Goal: Book appointment/travel/reservation

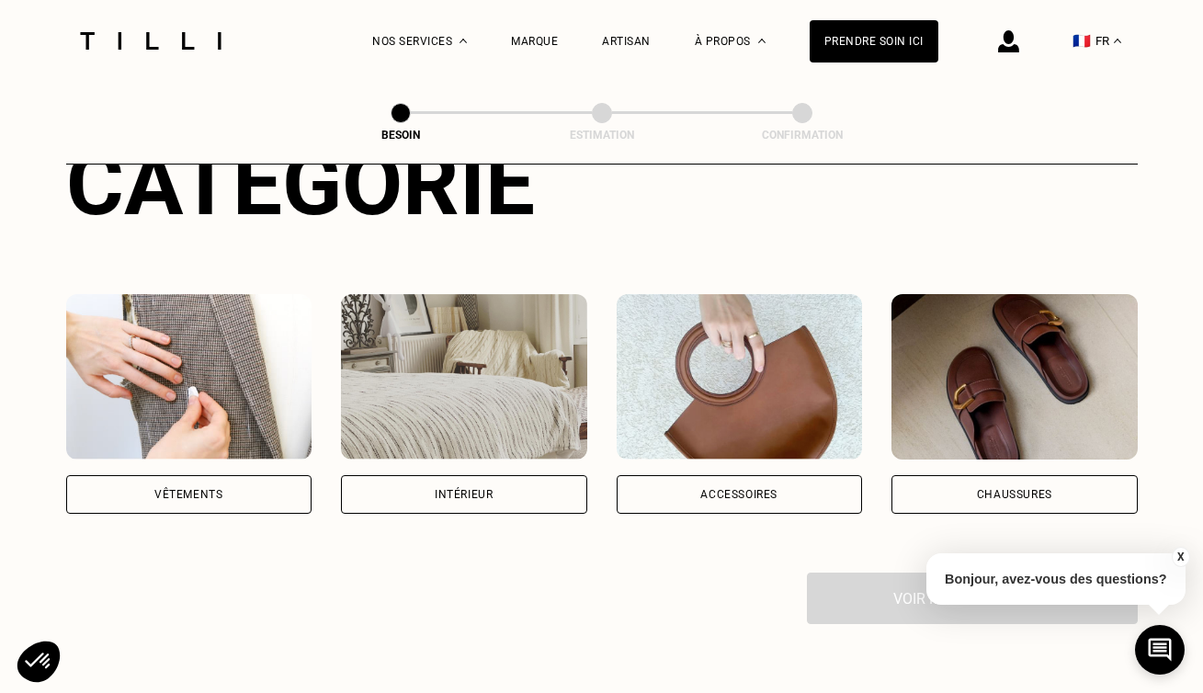
scroll to position [254, 0]
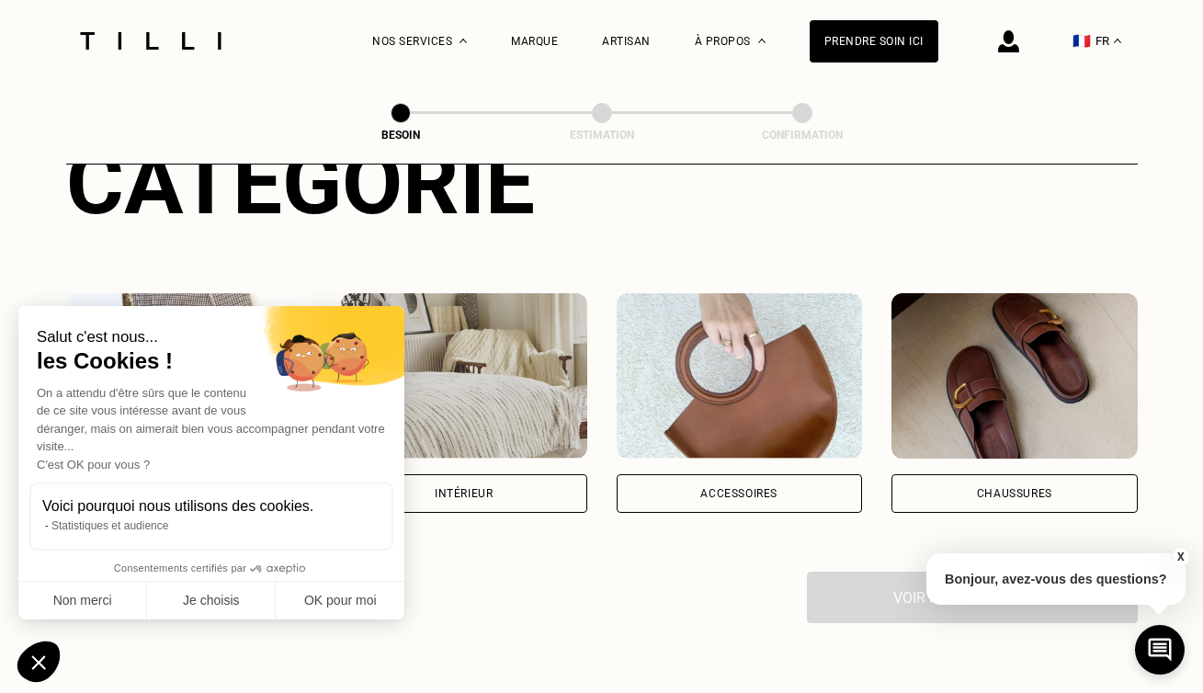
click at [820, 474] on div "Accessoires" at bounding box center [739, 493] width 246 height 39
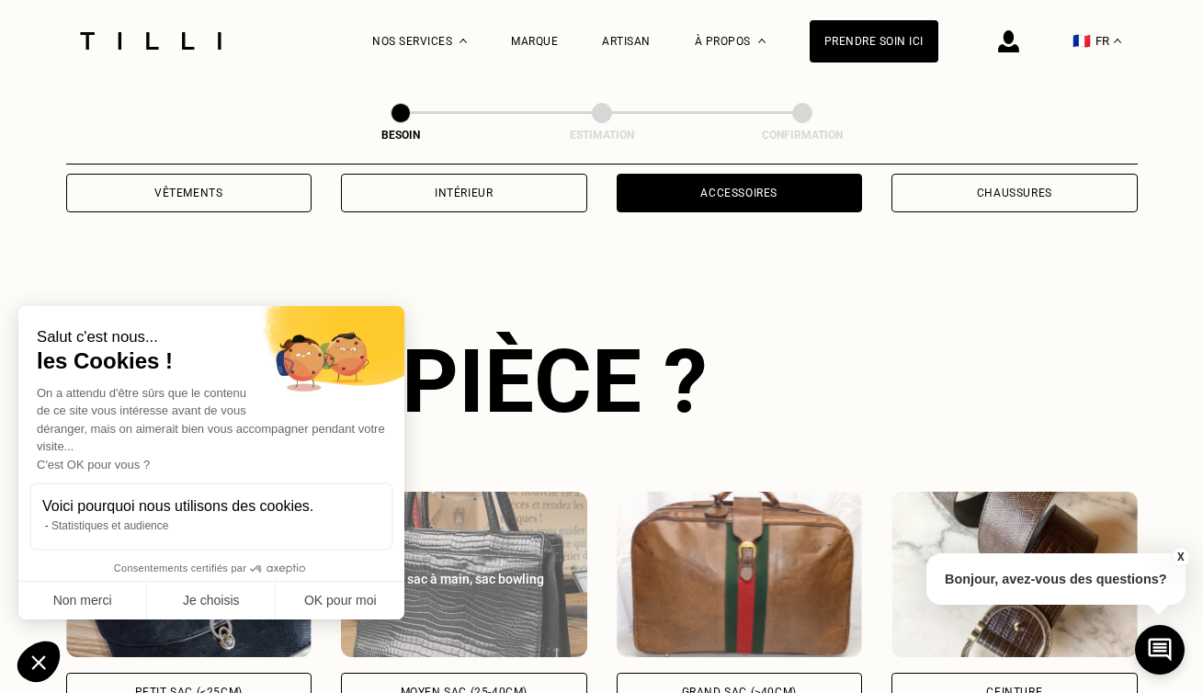
scroll to position [598, 0]
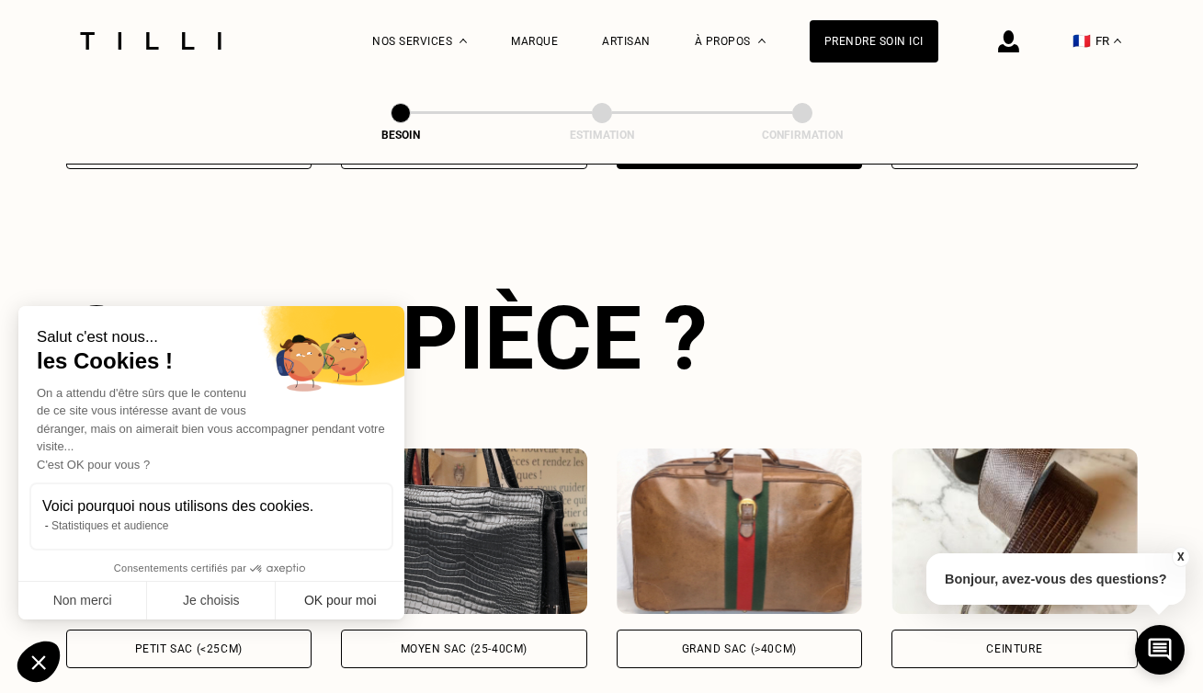
click at [358, 598] on button "OK pour moi" at bounding box center [340, 601] width 129 height 39
checkbox input "true"
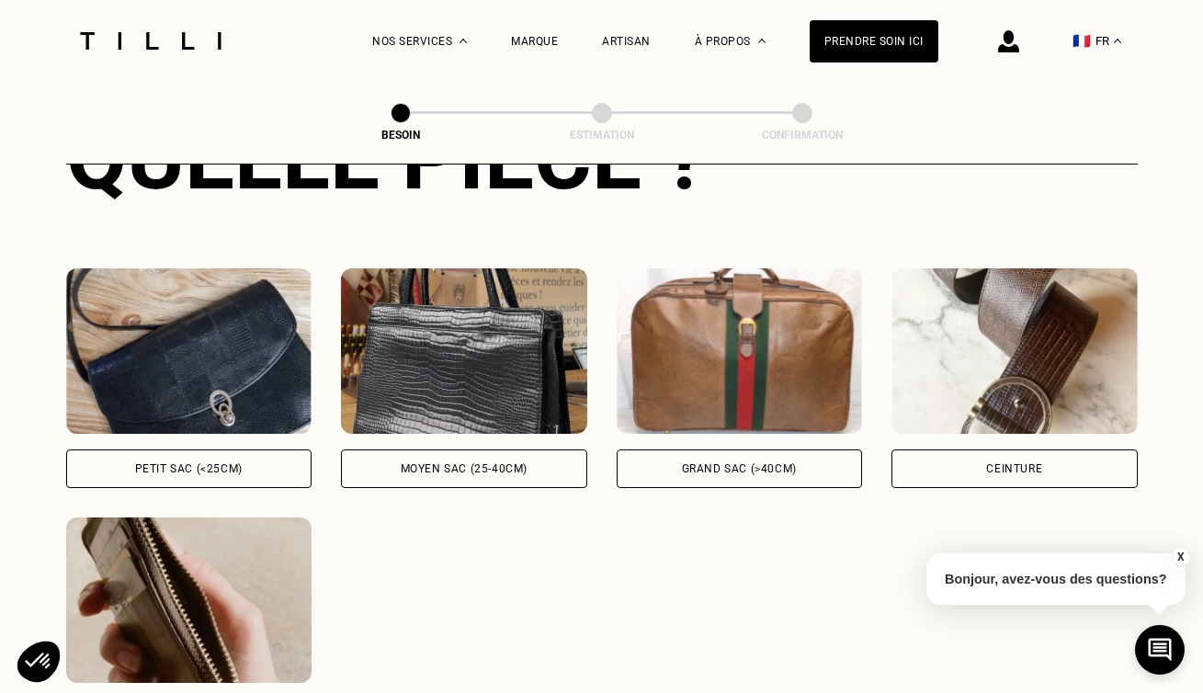
scroll to position [782, 0]
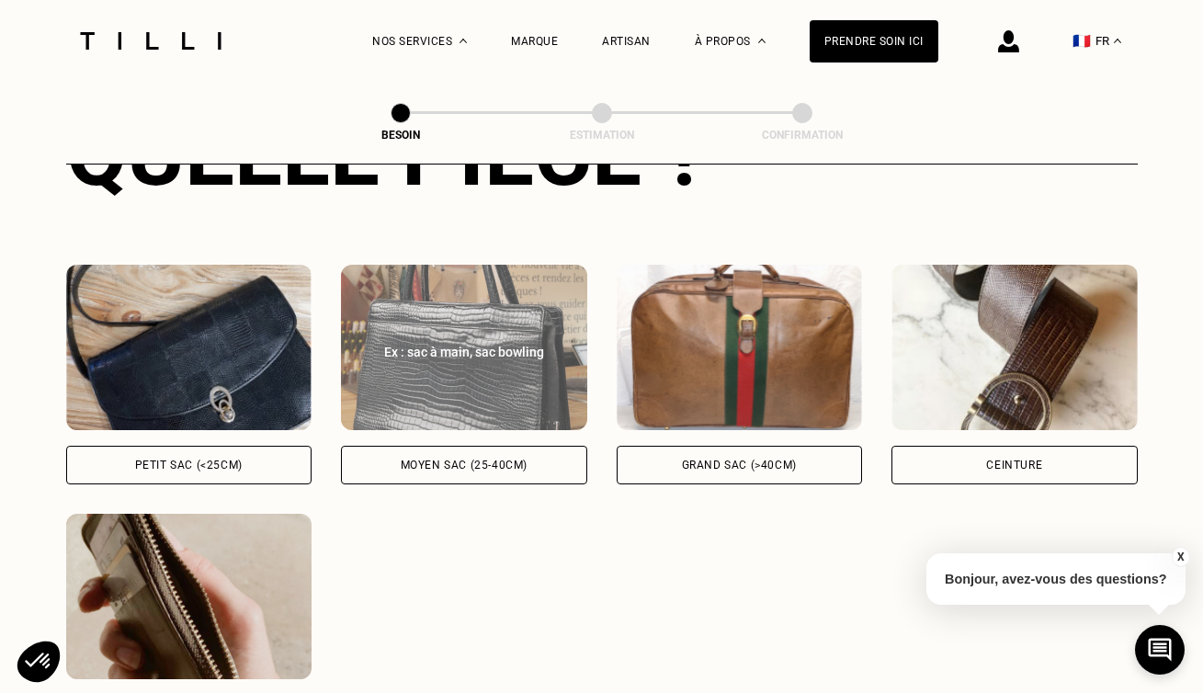
click at [467, 459] on div "Moyen sac (25-40cm)" at bounding box center [464, 464] width 127 height 11
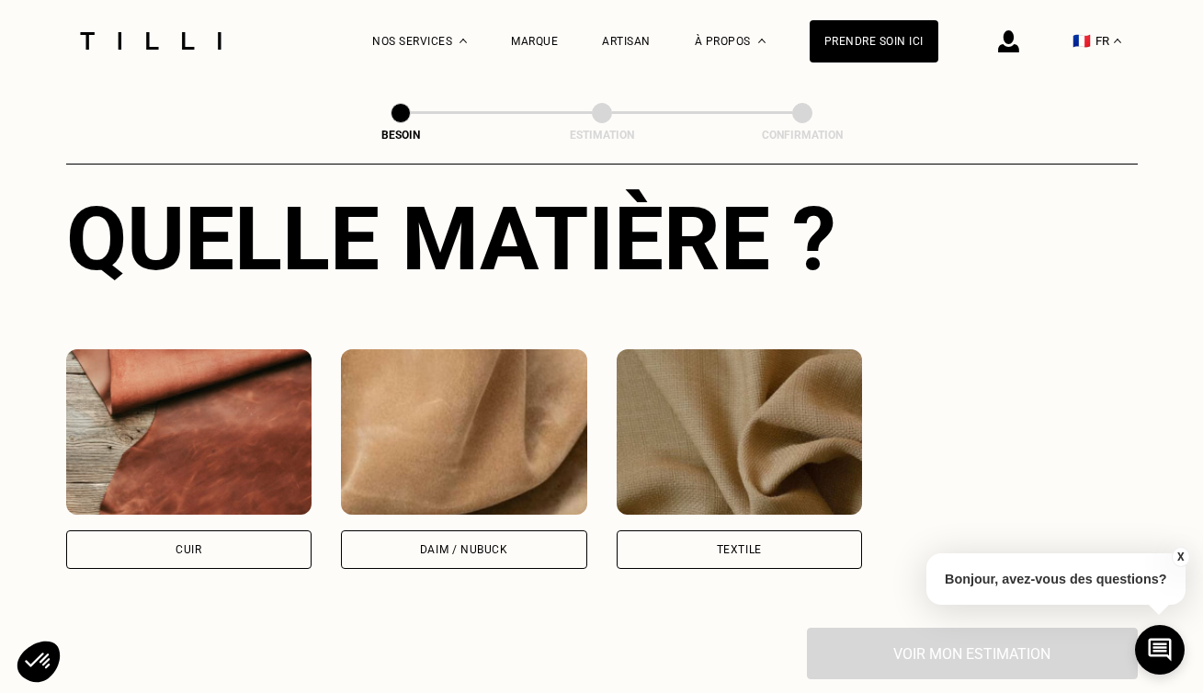
scroll to position [1509, 0]
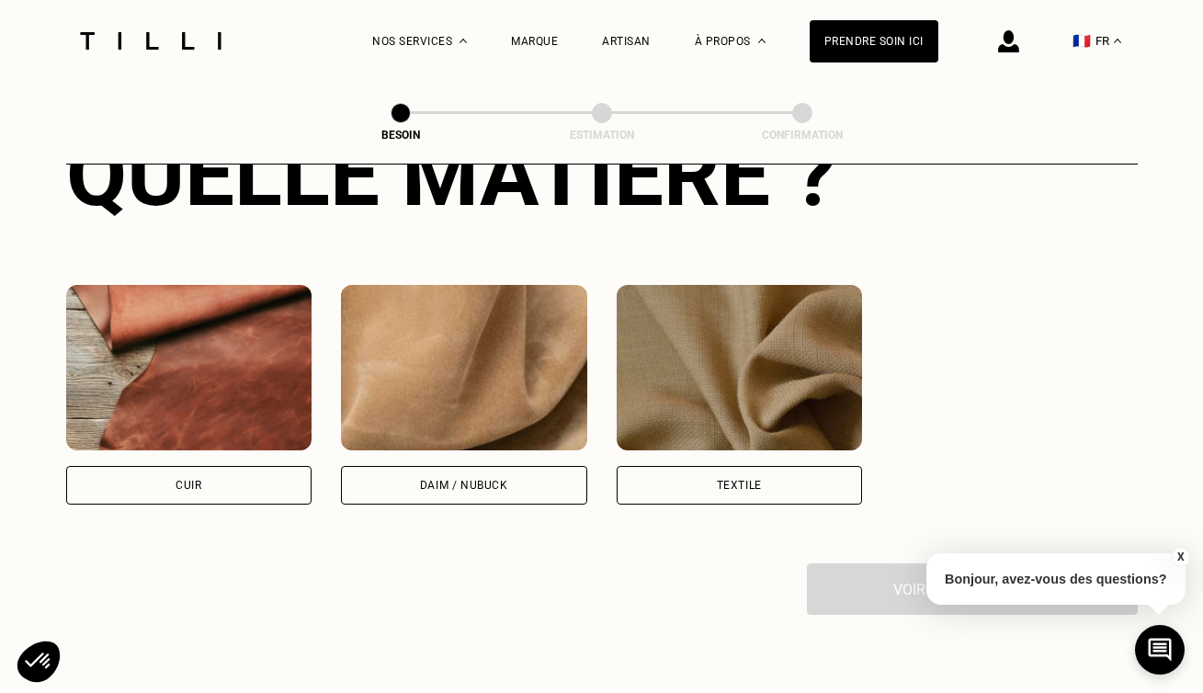
click at [197, 350] on img at bounding box center [189, 367] width 246 height 165
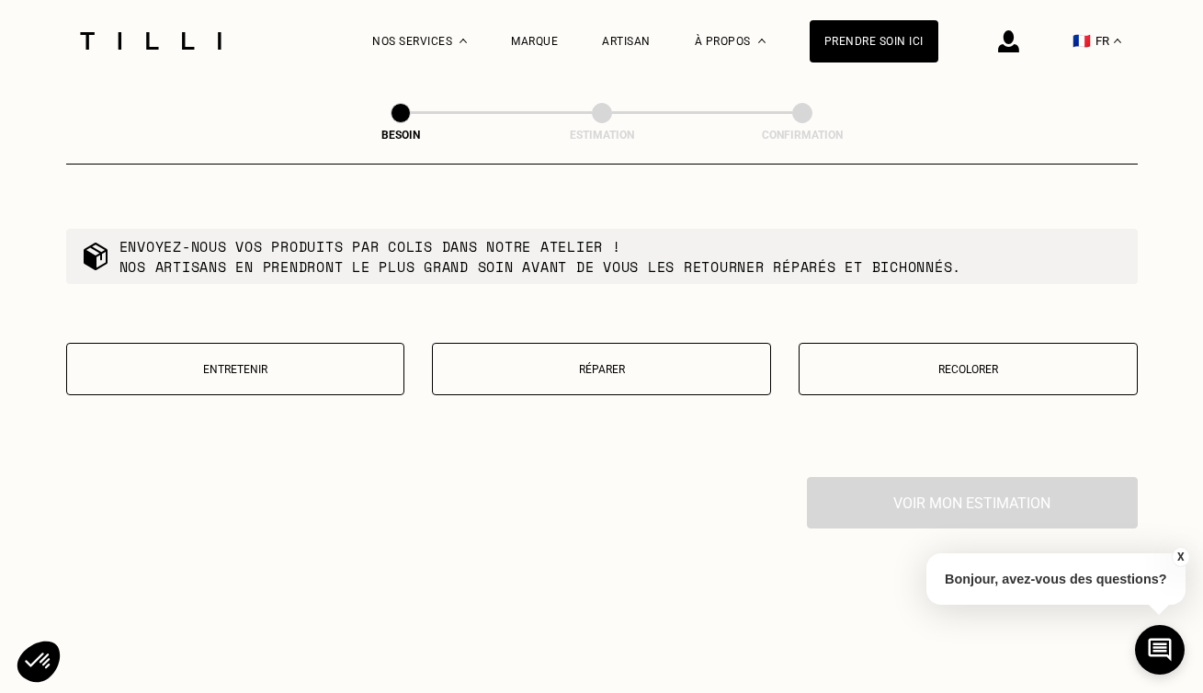
scroll to position [2065, 0]
click at [597, 362] on p "Réparer" at bounding box center [601, 368] width 319 height 13
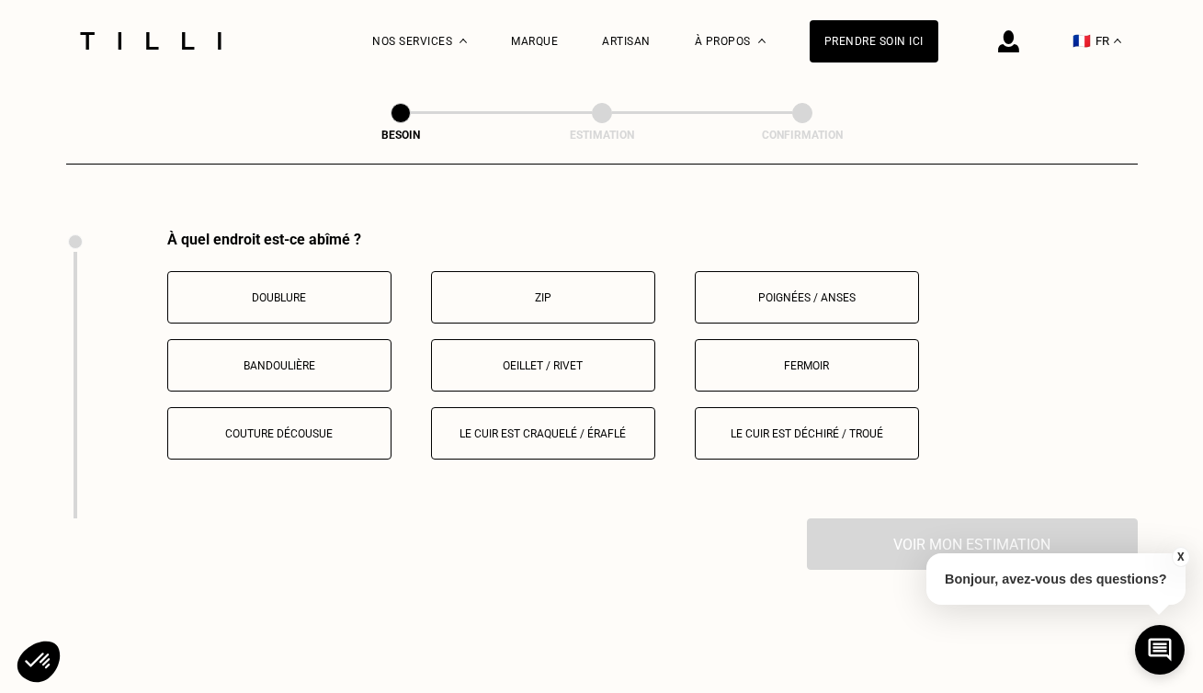
scroll to position [2313, 0]
click at [277, 420] on button "Couture décousue" at bounding box center [279, 430] width 224 height 52
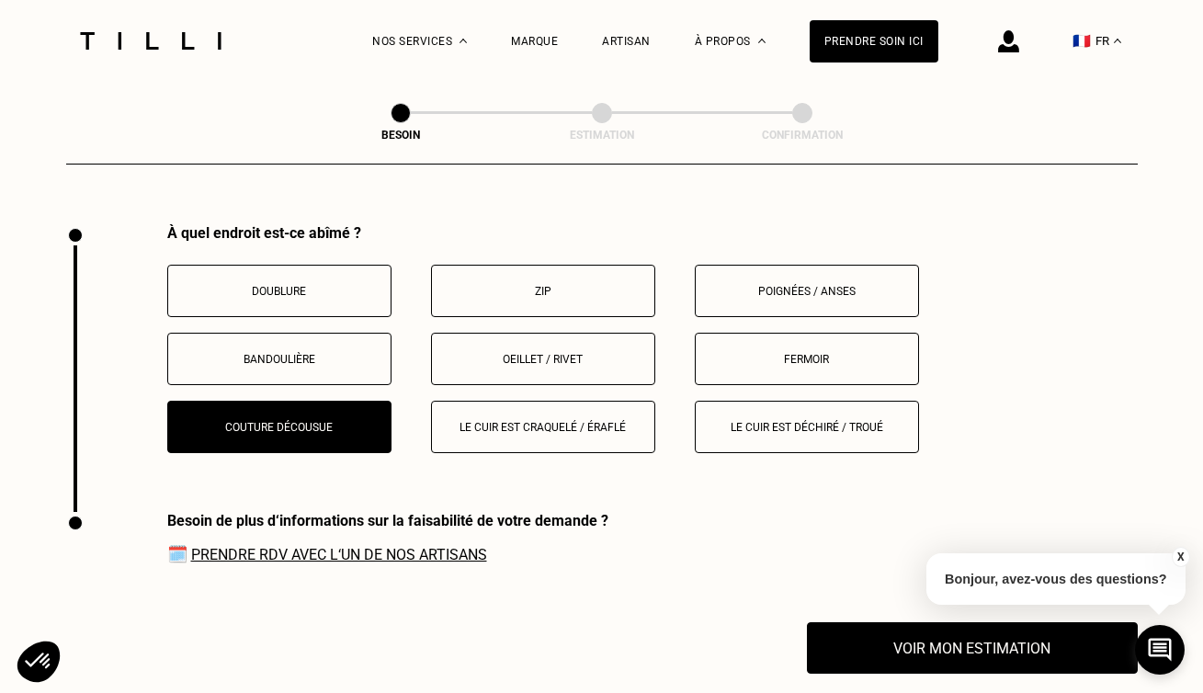
scroll to position [2315, 0]
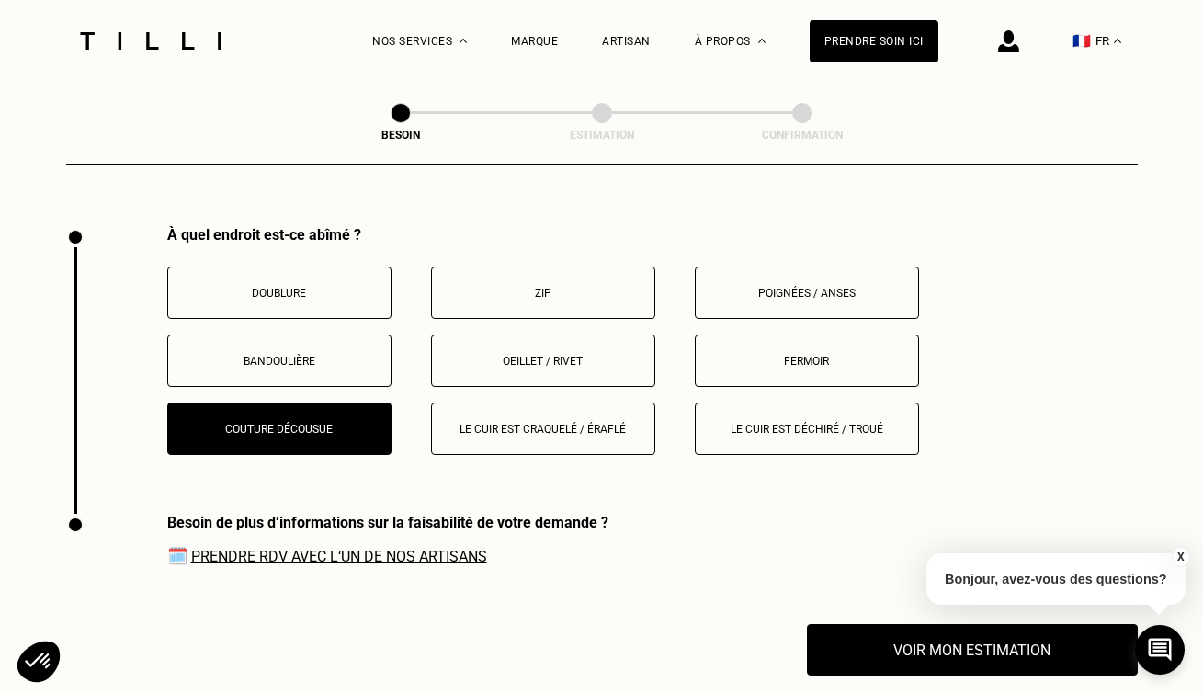
click at [605, 423] on p "Le cuir est craquelé / éraflé" at bounding box center [543, 429] width 204 height 13
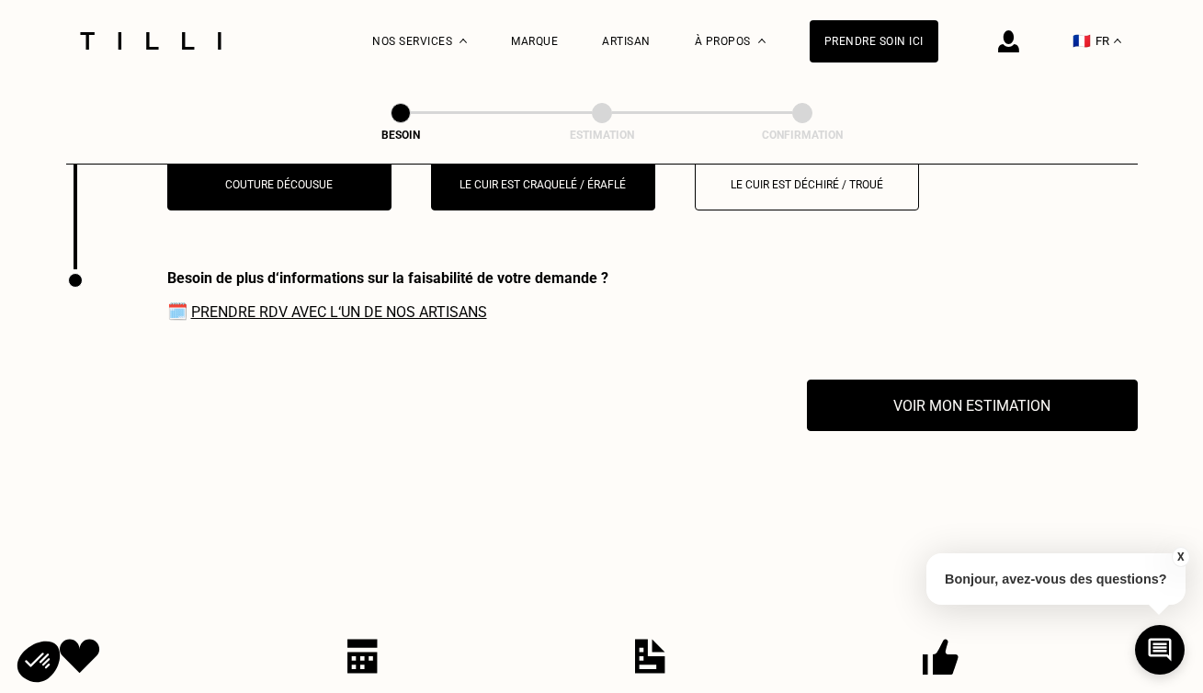
scroll to position [2601, 0]
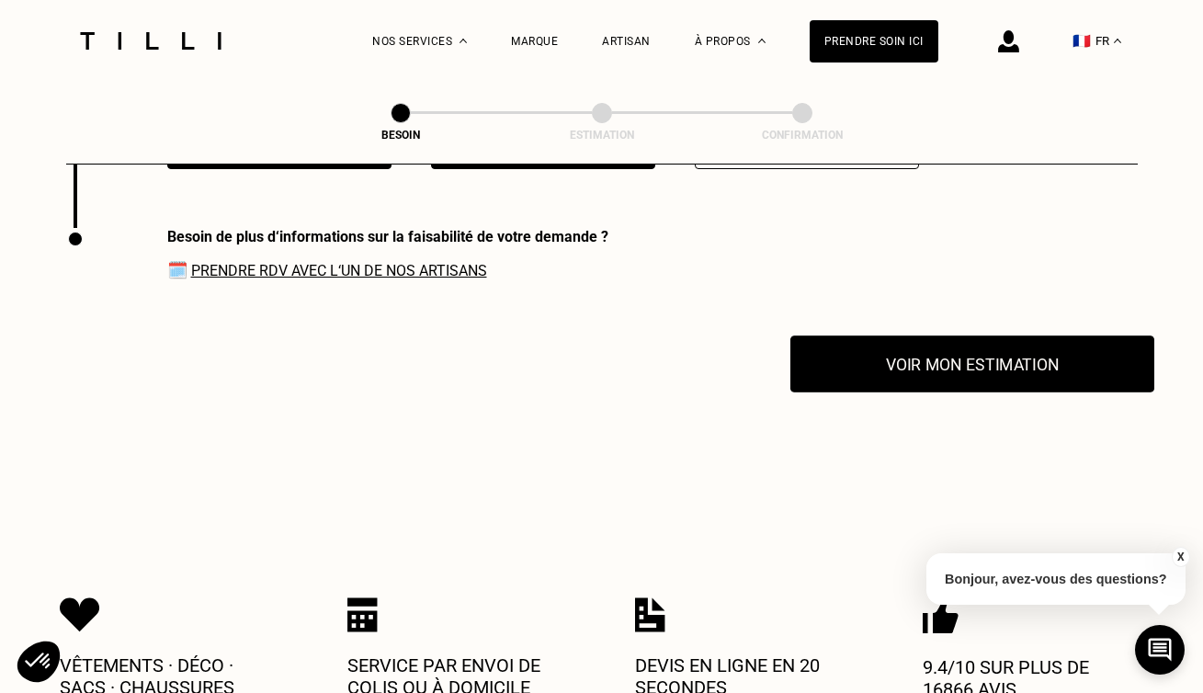
click at [992, 336] on button "Voir mon estimation" at bounding box center [972, 363] width 364 height 57
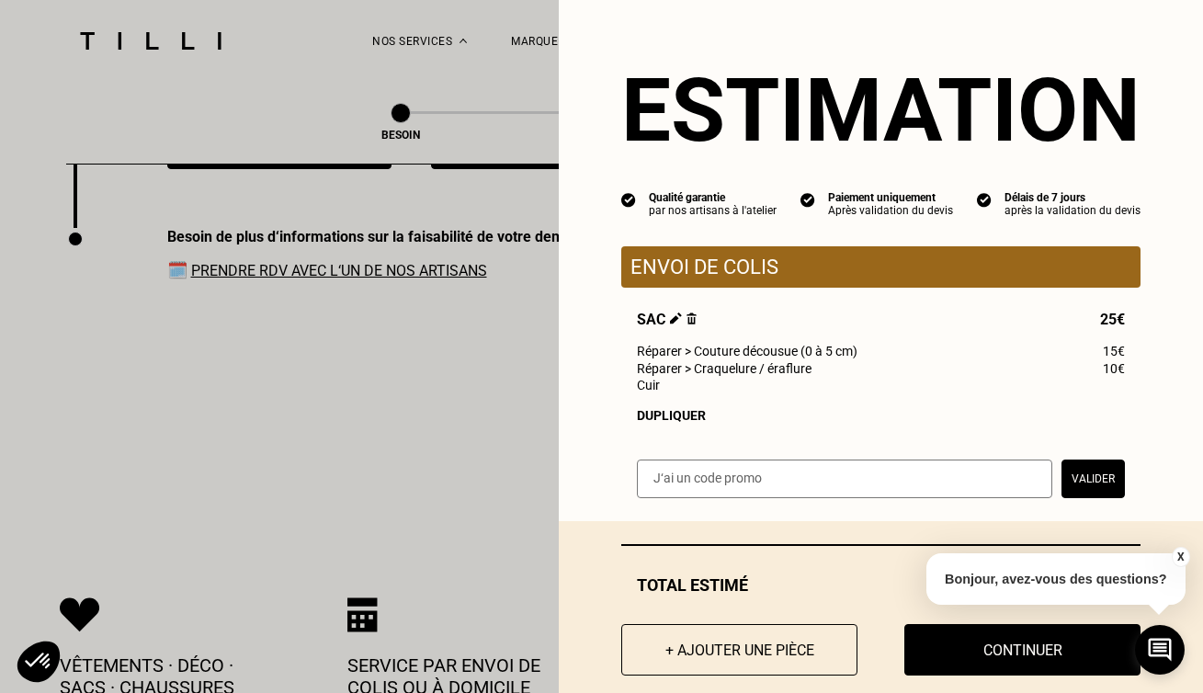
click at [1090, 473] on button "Valider" at bounding box center [1092, 478] width 63 height 39
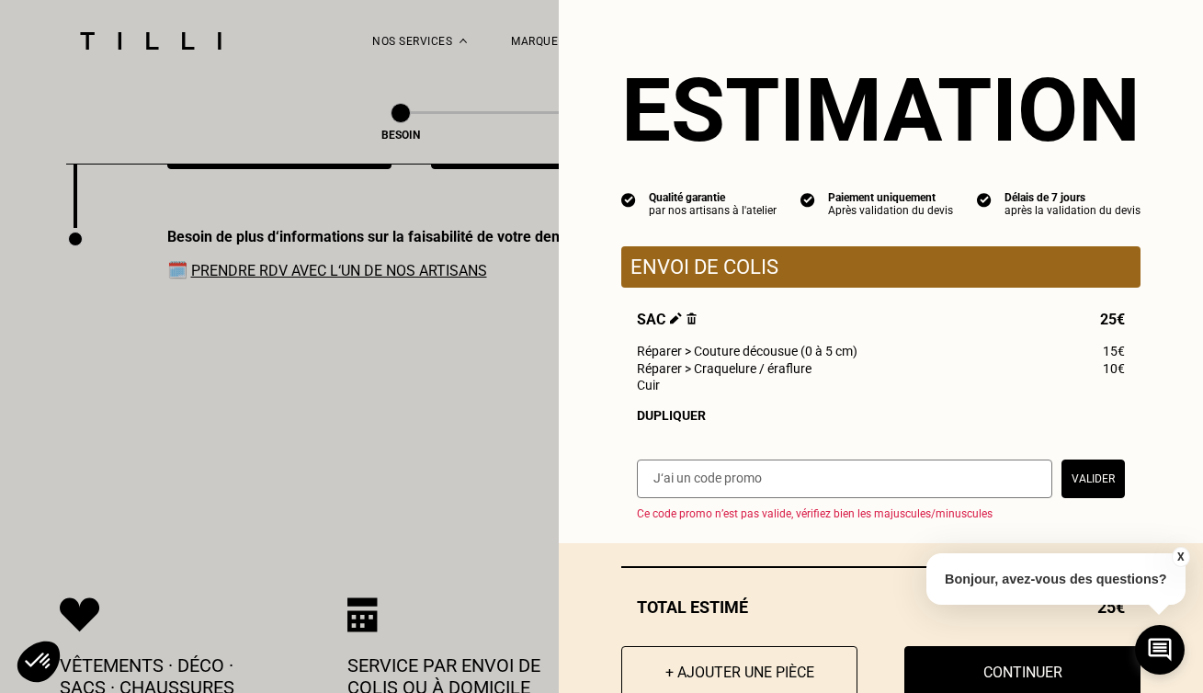
click at [899, 424] on div "Estimation Qualité garantie par nos artisans à l'atelier Paiement uniquement Ap…" at bounding box center [881, 271] width 644 height 543
click at [1012, 673] on button "Continuer" at bounding box center [1022, 671] width 260 height 57
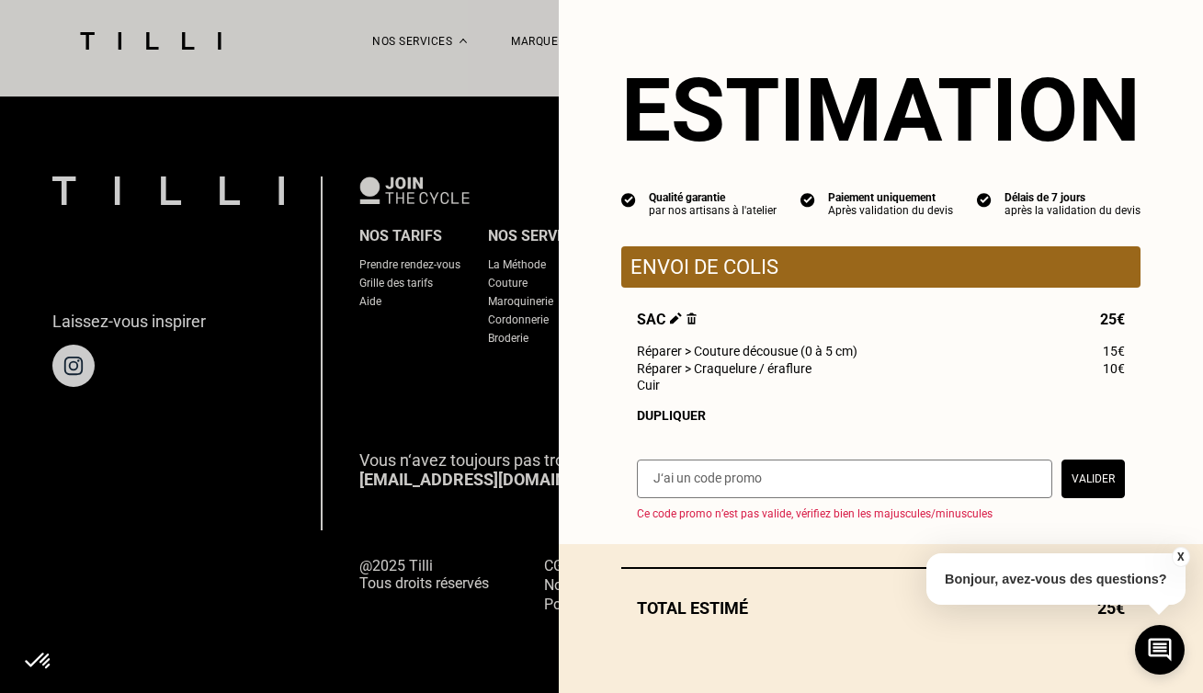
scroll to position [1165, 0]
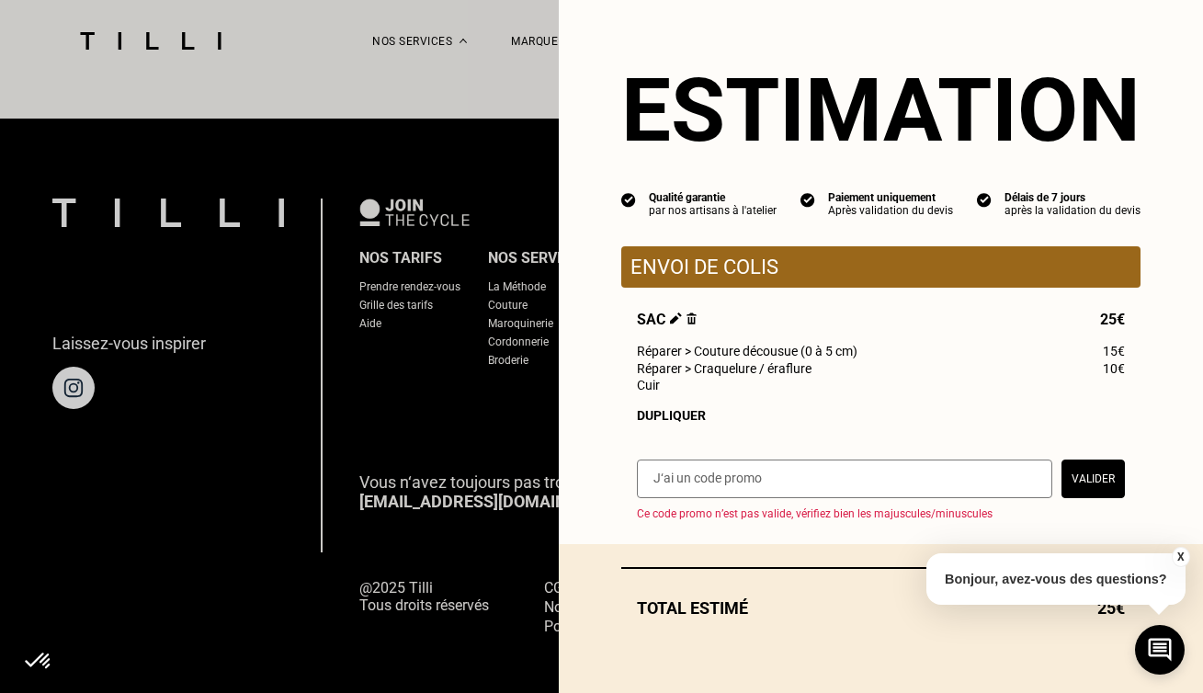
select select "FR"
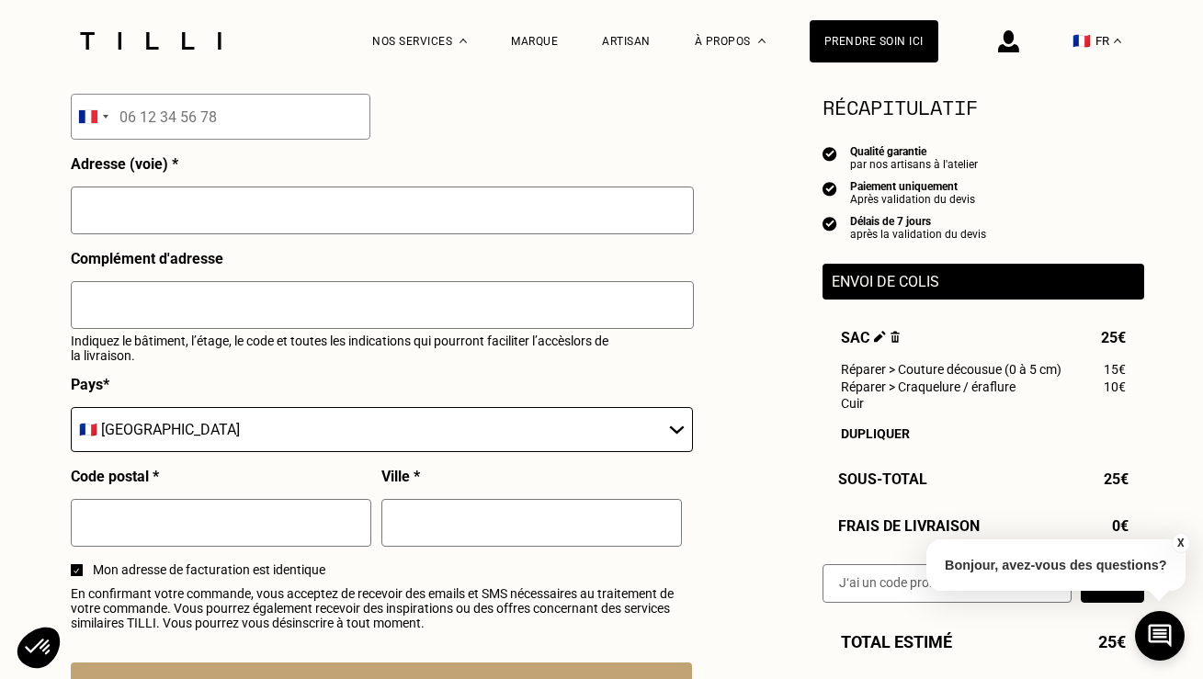
scroll to position [714, 0]
